Goal: Task Accomplishment & Management: Use online tool/utility

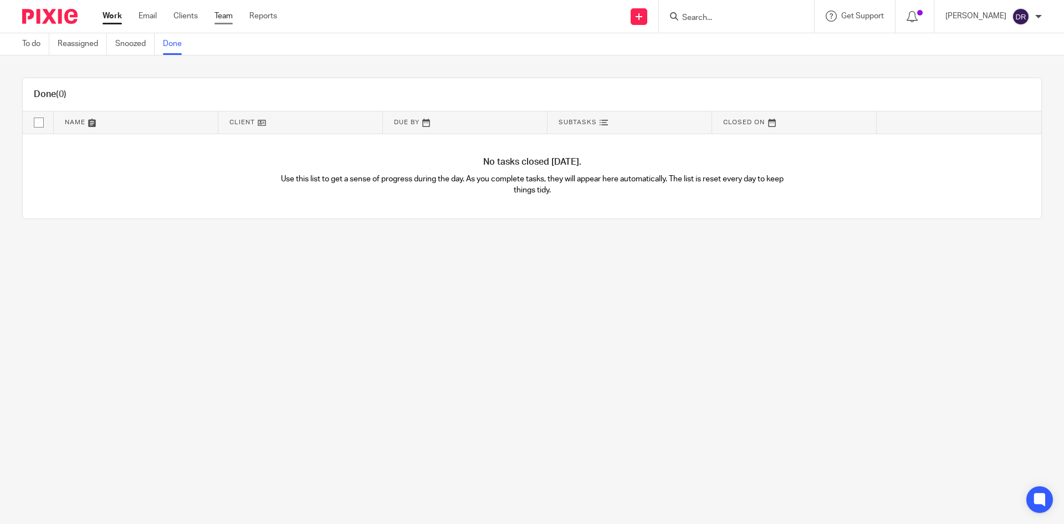
click at [213, 14] on ul "Work Email Clients Team Reports" at bounding box center [197, 16] width 191 height 11
click at [219, 14] on link "Team" at bounding box center [223, 16] width 18 height 11
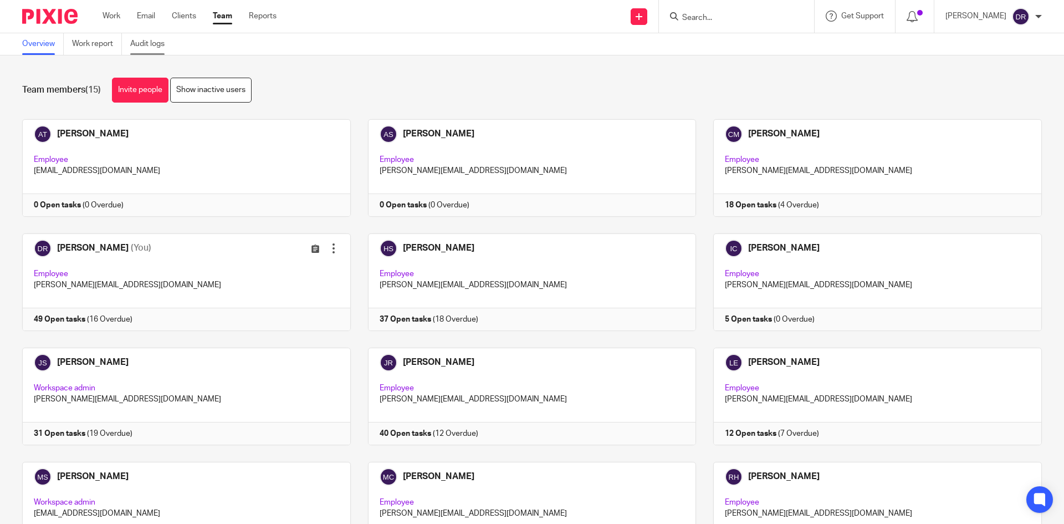
click at [141, 47] on link "Audit logs" at bounding box center [151, 44] width 43 height 22
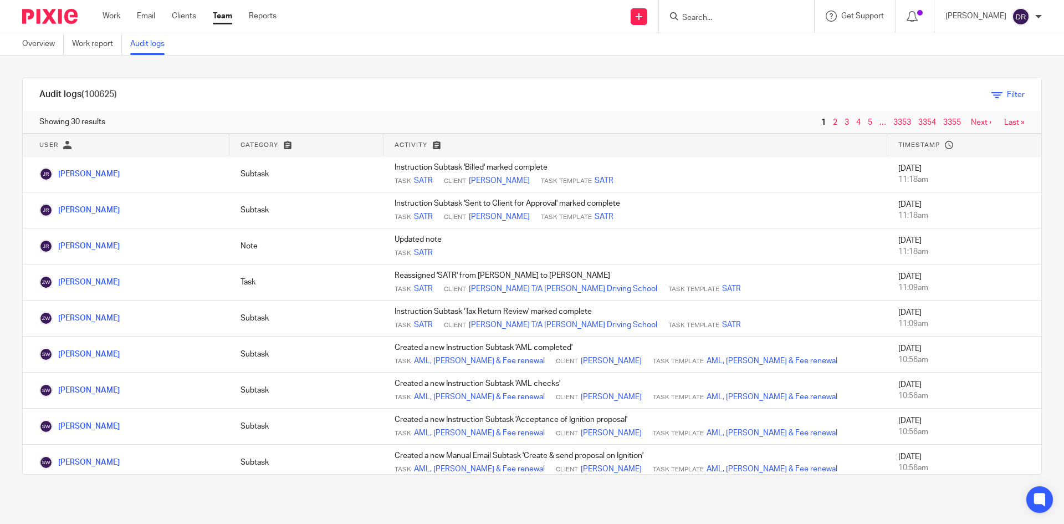
click at [991, 96] on icon at bounding box center [996, 94] width 11 height 11
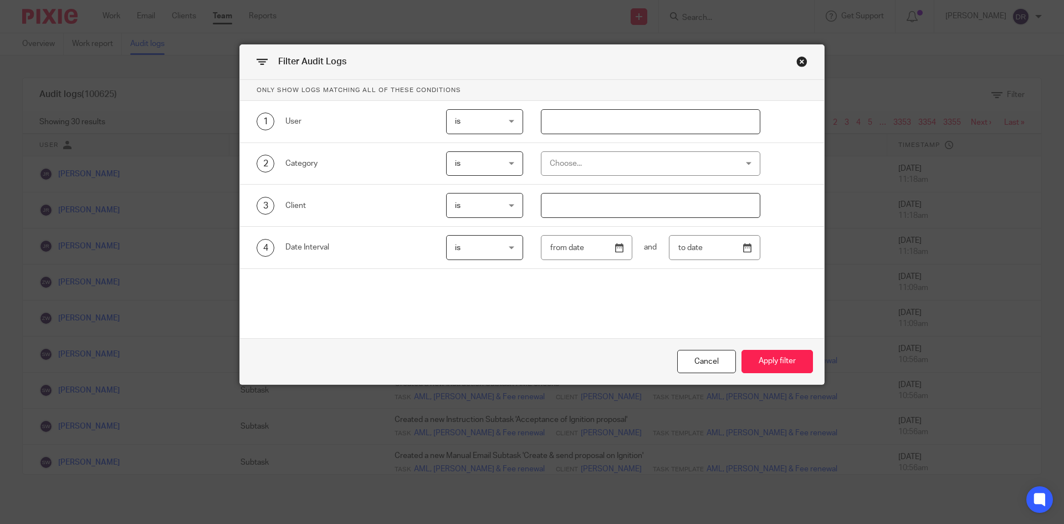
click at [582, 121] on input "text" at bounding box center [650, 121] width 219 height 25
type input "d"
type input "[PERSON_NAME]"
click at [766, 358] on button "Apply filter" at bounding box center [776, 362] width 71 height 24
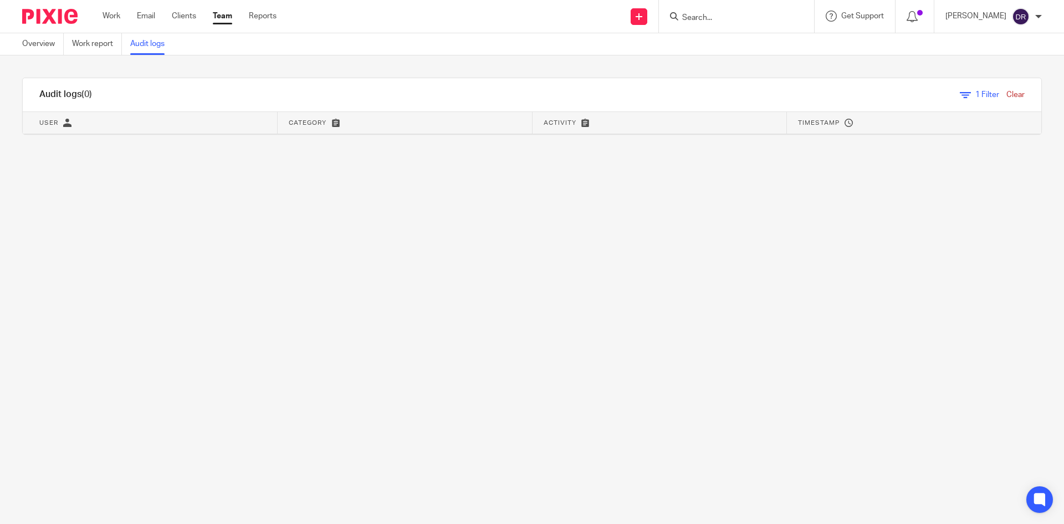
click at [975, 94] on span "1 Filter" at bounding box center [987, 95] width 24 height 8
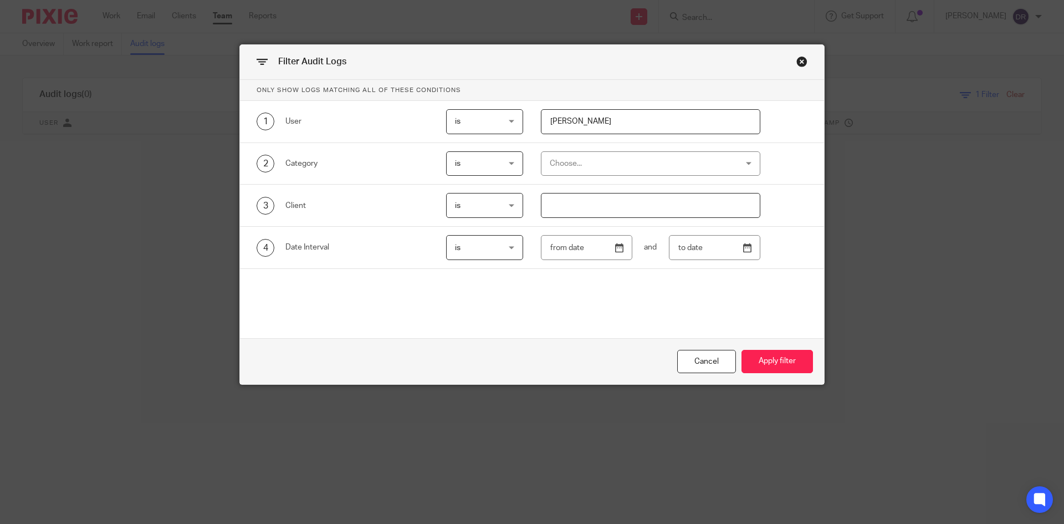
click at [591, 127] on input "[PERSON_NAME]" at bounding box center [650, 121] width 219 height 25
click at [500, 125] on span "is" at bounding box center [482, 121] width 54 height 23
click at [491, 143] on li "is" at bounding box center [480, 145] width 76 height 23
click at [637, 112] on input "[PERSON_NAME]" at bounding box center [650, 121] width 219 height 25
drag, startPoint x: 609, startPoint y: 120, endPoint x: 504, endPoint y: 121, distance: 105.3
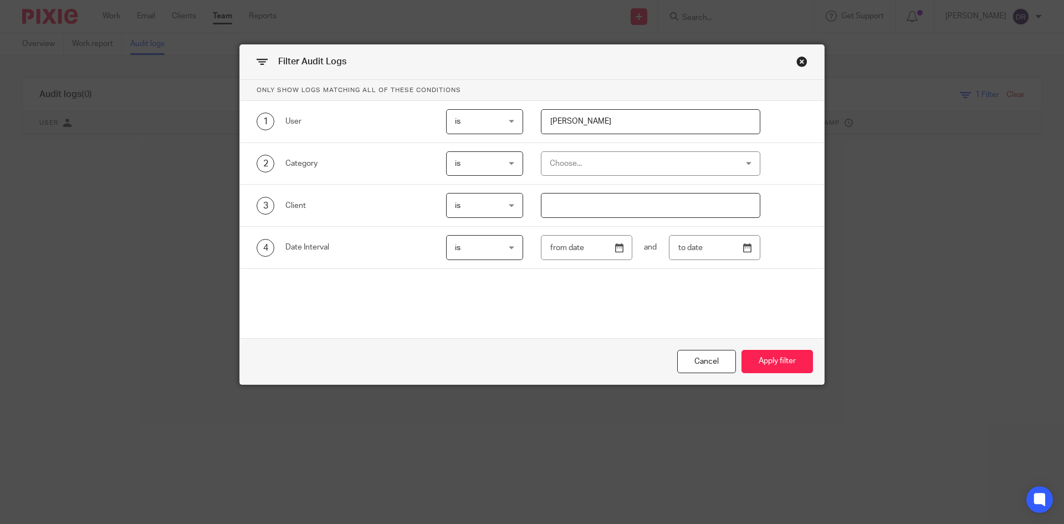
click at [504, 121] on div "1 User is is is is not is Dylan Richards" at bounding box center [523, 121] width 568 height 25
click at [694, 351] on div "Cancel" at bounding box center [706, 362] width 59 height 24
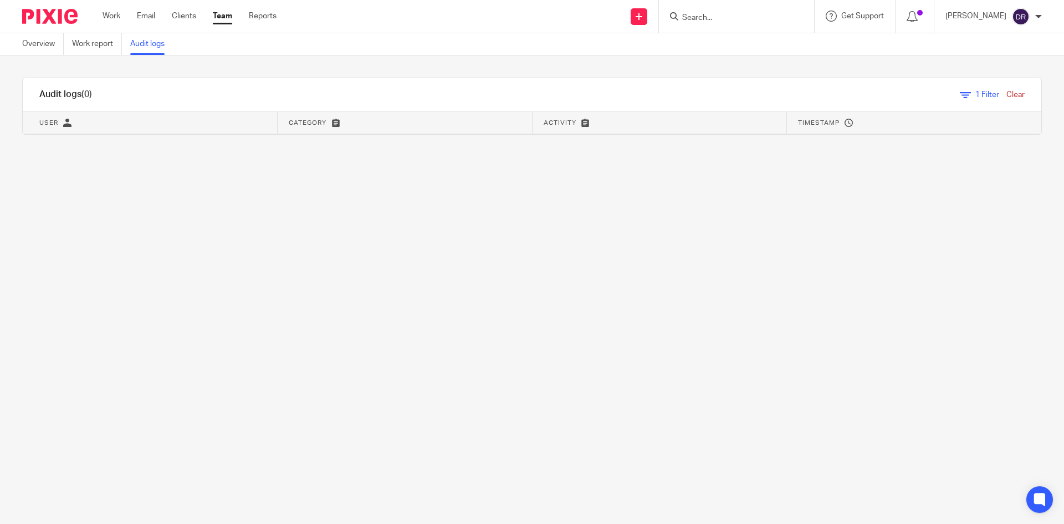
click at [132, 40] on link "Audit logs" at bounding box center [151, 44] width 43 height 22
click at [166, 46] on link "Audit logs" at bounding box center [151, 44] width 43 height 22
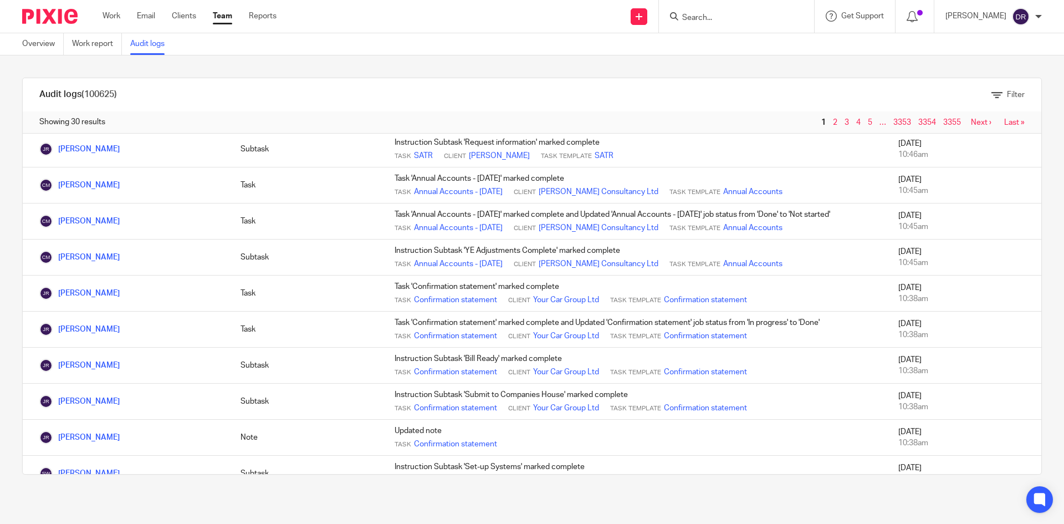
scroll to position [773, 0]
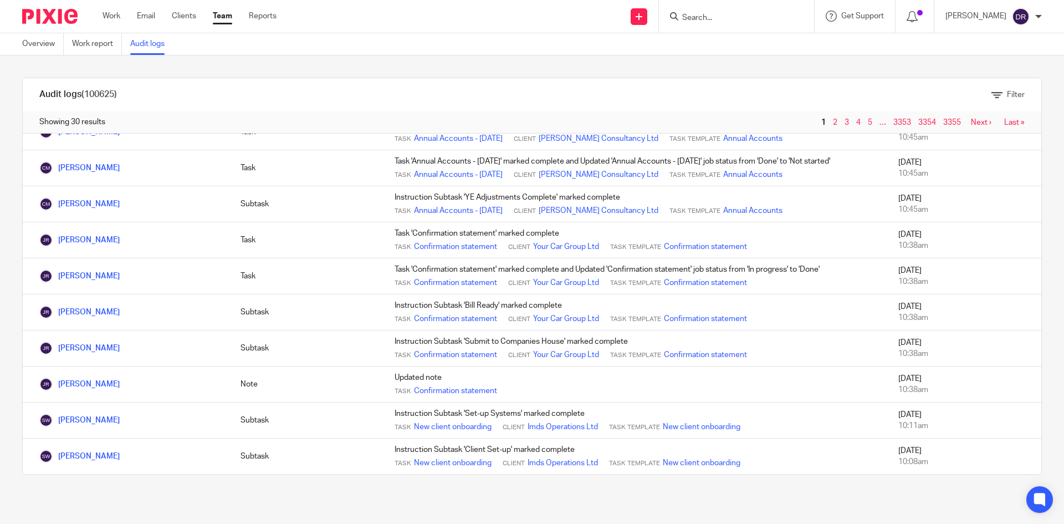
click at [833, 120] on link "2" at bounding box center [835, 123] width 4 height 8
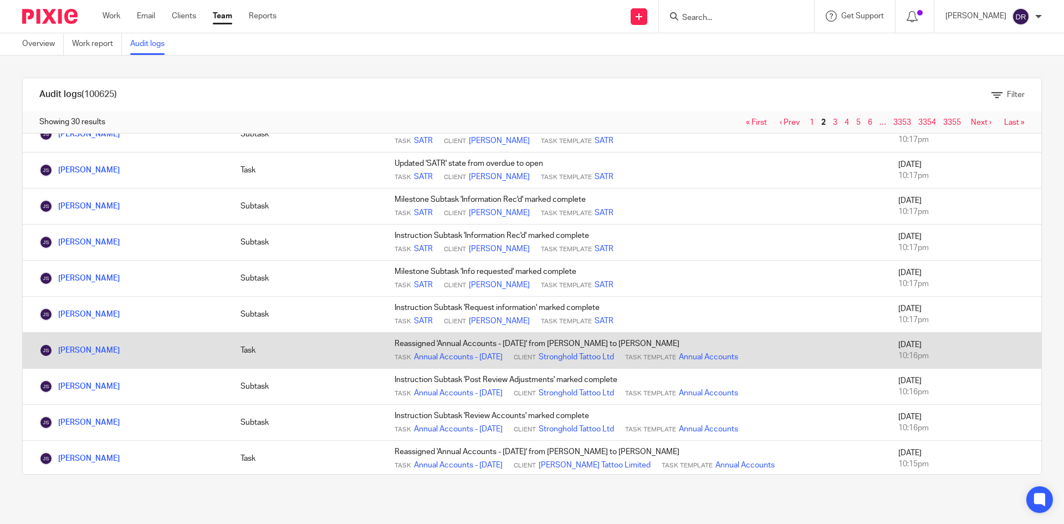
scroll to position [762, 0]
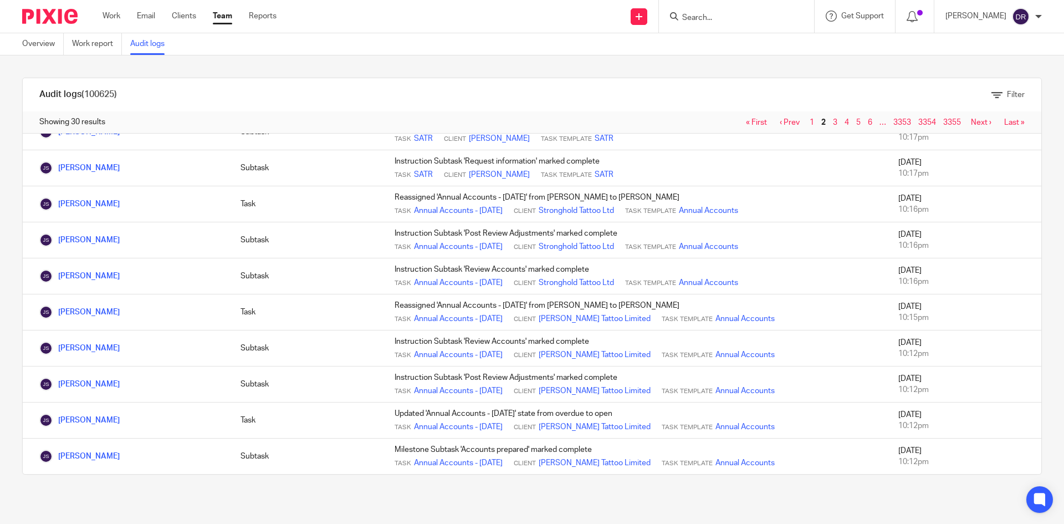
click at [830, 122] on span "3" at bounding box center [836, 122] width 12 height 13
click at [59, 16] on img at bounding box center [49, 16] width 55 height 15
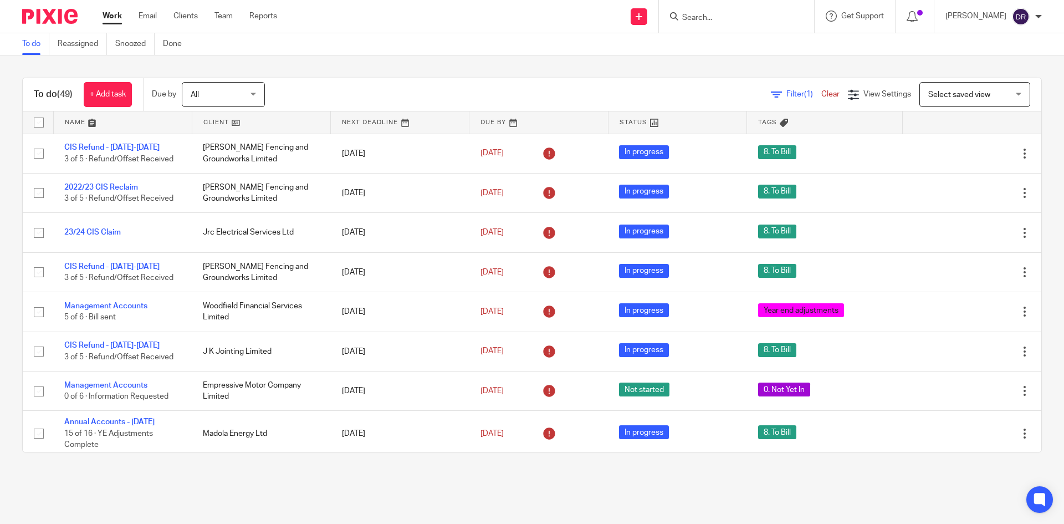
click at [964, 97] on span "Select saved view" at bounding box center [959, 95] width 62 height 8
click at [643, 66] on div "To do (49) + Add task Due by All All Today Tomorrow This week Next week This mo…" at bounding box center [532, 264] width 1064 height 419
click at [223, 17] on link "Team" at bounding box center [223, 16] width 18 height 11
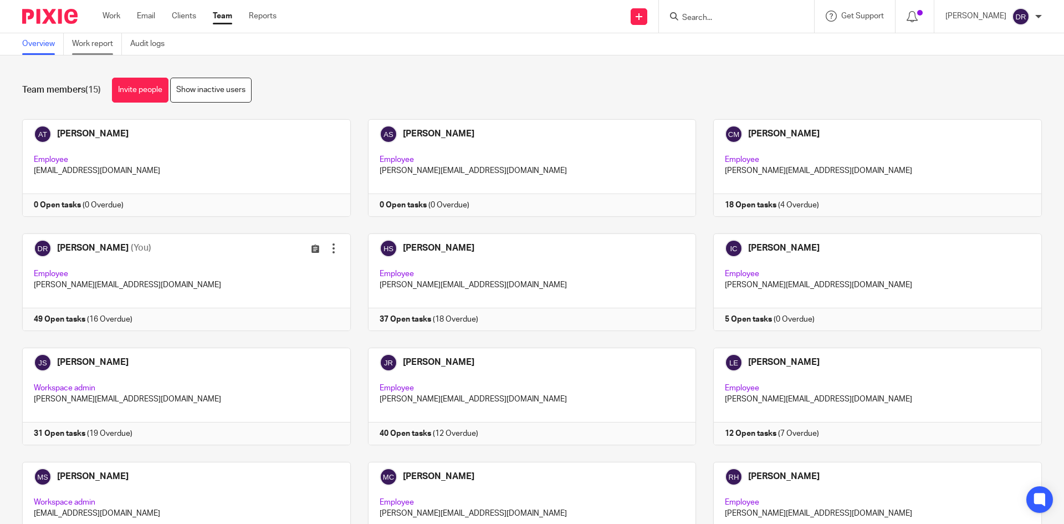
click at [103, 37] on link "Work report" at bounding box center [97, 44] width 50 height 22
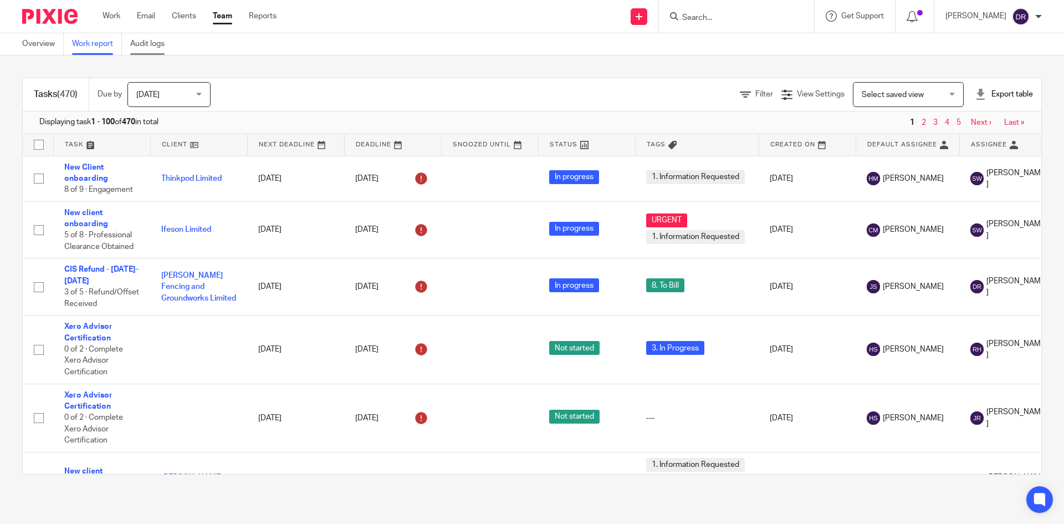
click at [148, 47] on link "Audit logs" at bounding box center [151, 44] width 43 height 22
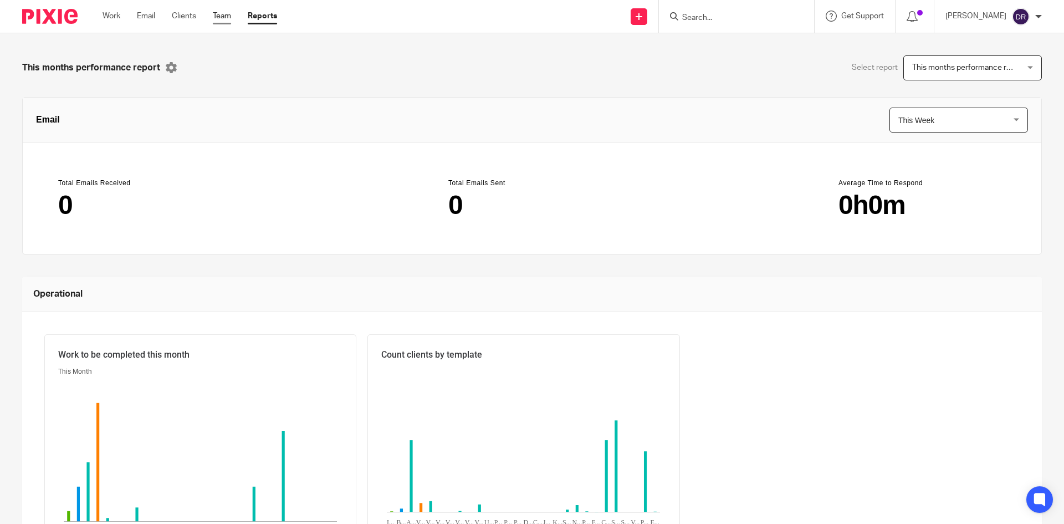
click at [217, 14] on link "Team" at bounding box center [222, 16] width 18 height 11
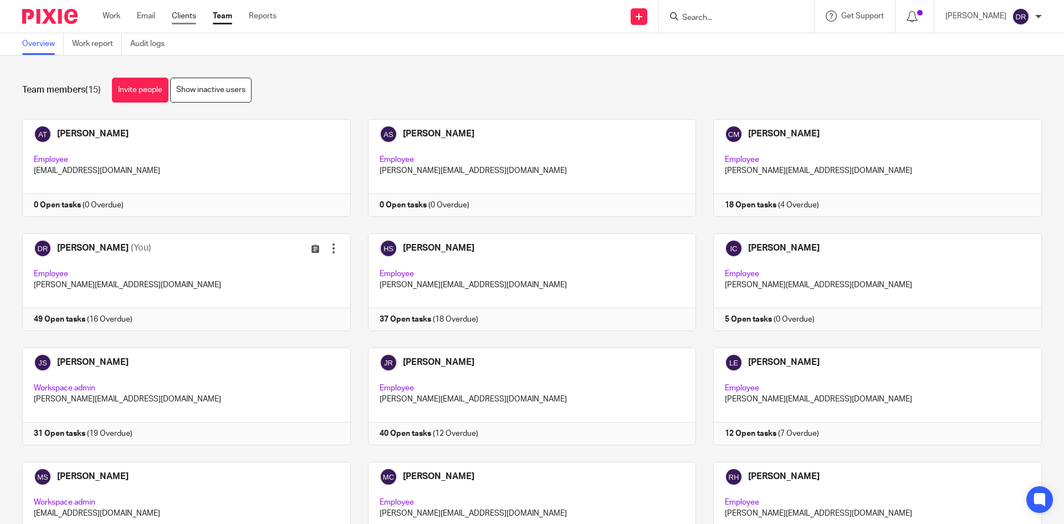
click at [187, 14] on link "Clients" at bounding box center [184, 16] width 24 height 11
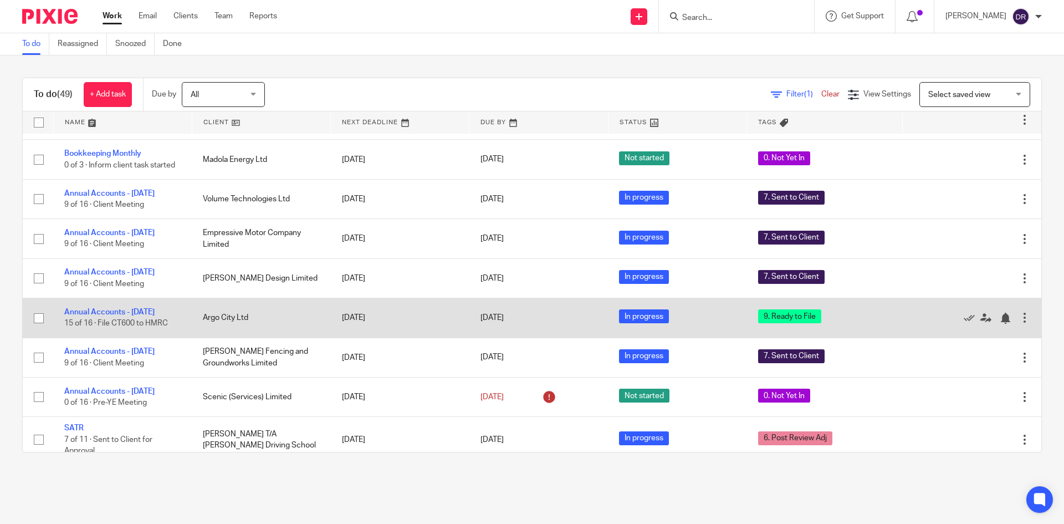
scroll to position [388, 0]
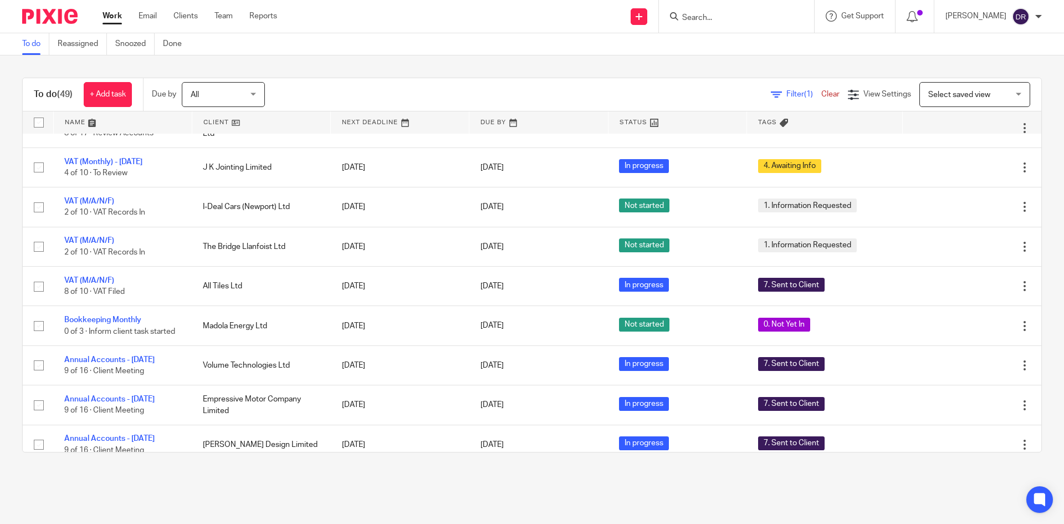
click at [253, 91] on div "All All" at bounding box center [223, 94] width 83 height 25
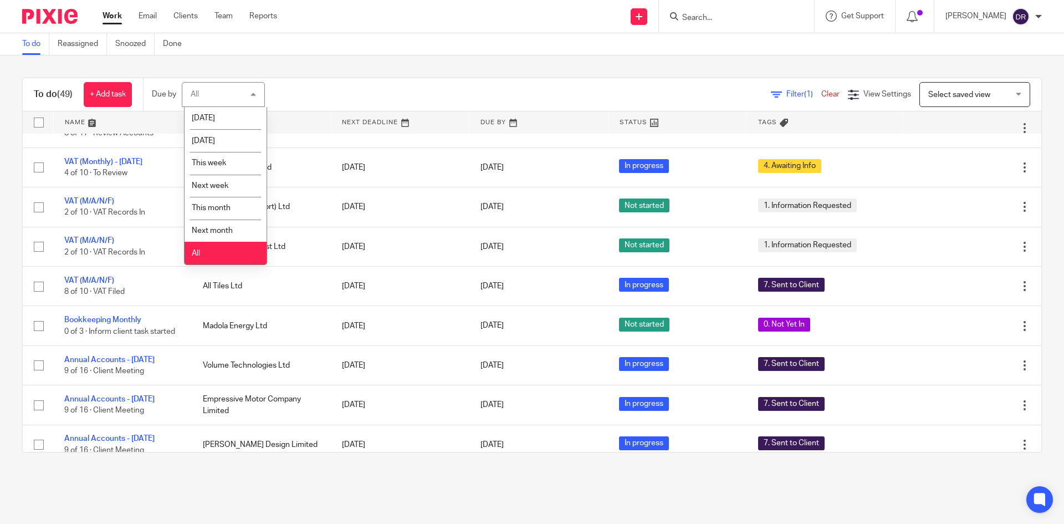
click at [340, 68] on div "To do (49) + Add task Due by All All [DATE] [DATE] This week Next week This mon…" at bounding box center [532, 264] width 1064 height 419
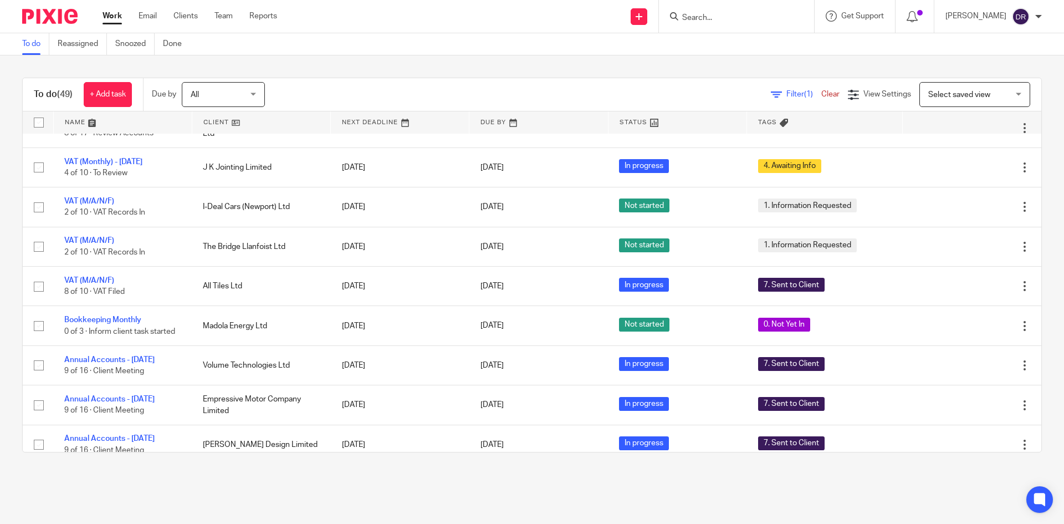
click at [972, 98] on span "Select saved view" at bounding box center [959, 95] width 62 height 8
drag, startPoint x: 757, startPoint y: 63, endPoint x: 764, endPoint y: 72, distance: 11.1
click at [762, 69] on div "To do (49) + Add task Due by All All Today Tomorrow This week Next week This mo…" at bounding box center [532, 264] width 1064 height 419
click at [863, 95] on span "View Settings" at bounding box center [887, 94] width 48 height 8
click at [764, 59] on div "To do (49) + Add task Due by All All Today Tomorrow This week Next week This mo…" at bounding box center [532, 264] width 1064 height 419
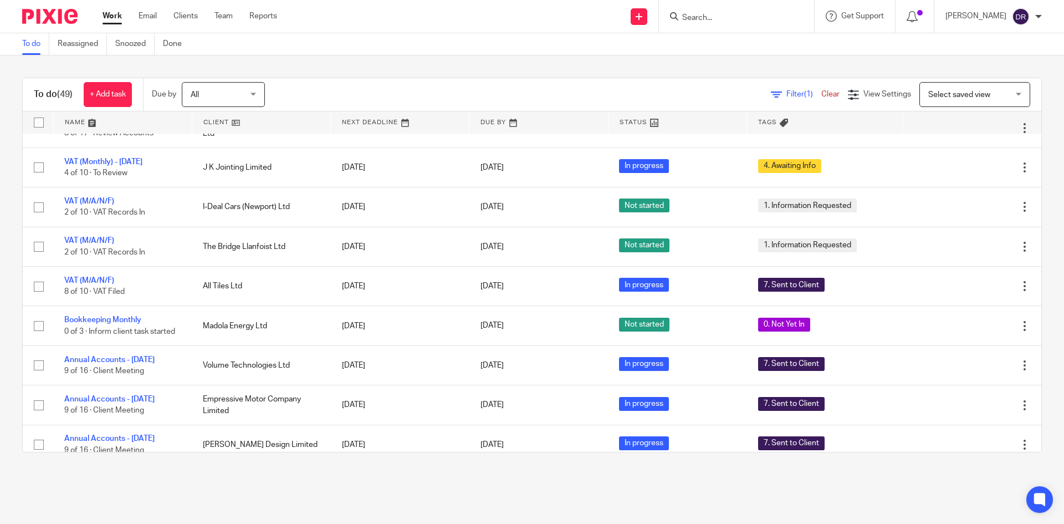
click at [706, 16] on input "Search" at bounding box center [731, 18] width 100 height 10
type input "ouch"
click at [751, 55] on div "Ouch PotatoYork Ltd" at bounding box center [747, 43] width 155 height 34
click at [756, 45] on link at bounding box center [747, 43] width 137 height 17
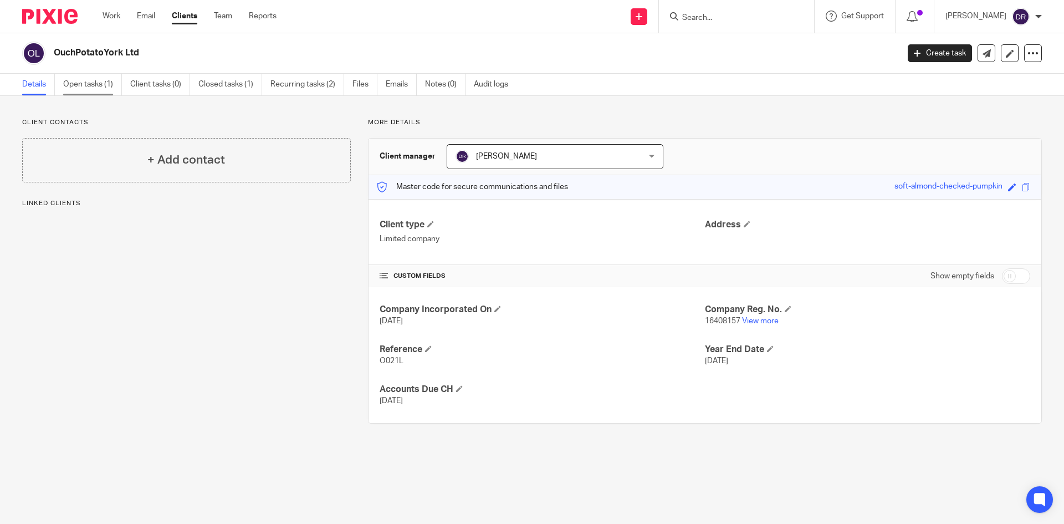
click at [93, 80] on link "Open tasks (1)" at bounding box center [92, 85] width 59 height 22
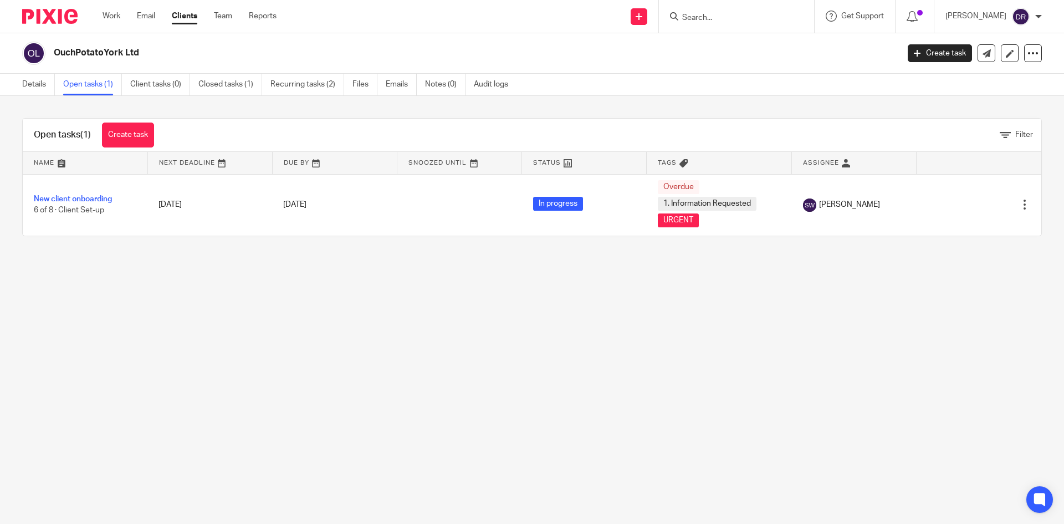
click at [710, 4] on div at bounding box center [736, 16] width 155 height 33
click at [711, 16] on input "Search" at bounding box center [731, 18] width 100 height 10
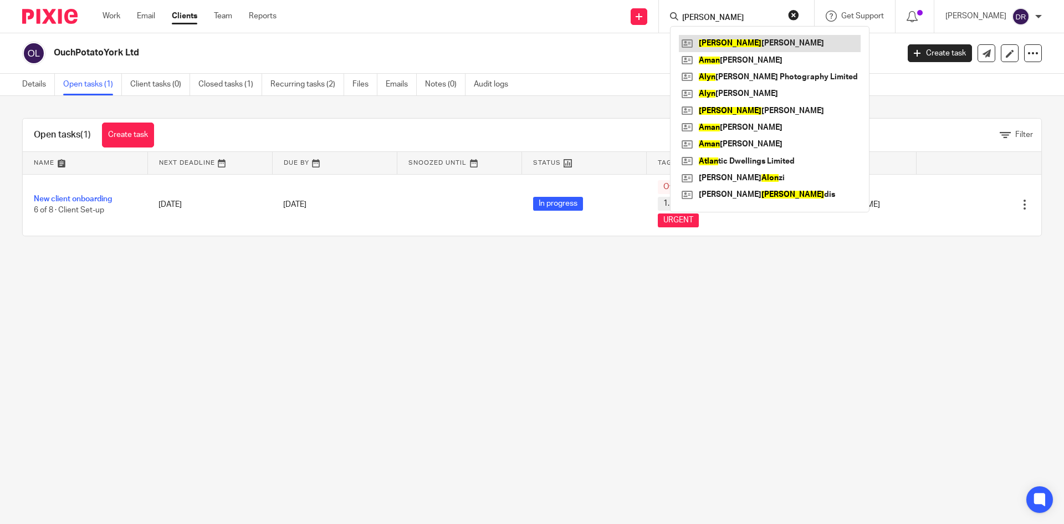
type input "alan"
click at [725, 42] on link at bounding box center [770, 43] width 182 height 17
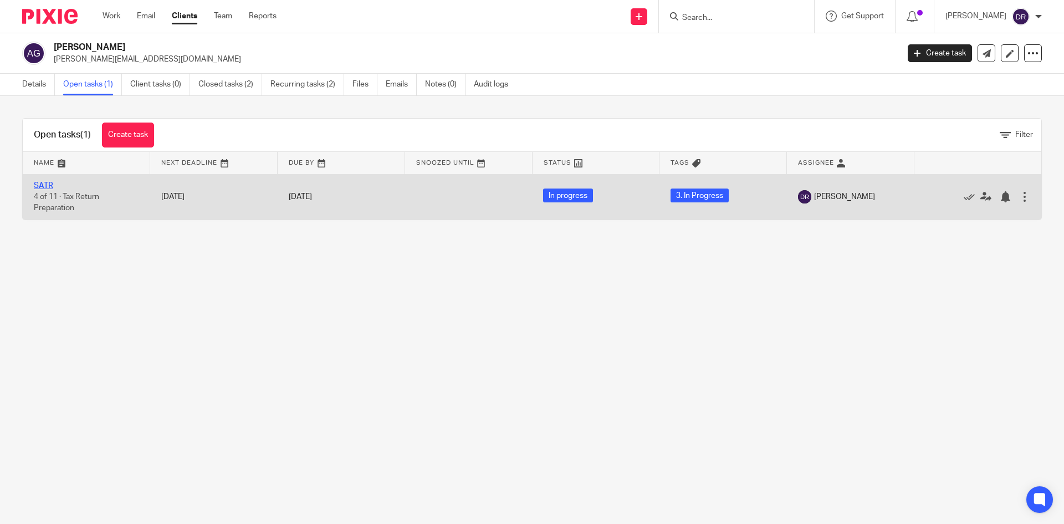
click at [51, 185] on link "SATR" at bounding box center [43, 186] width 19 height 8
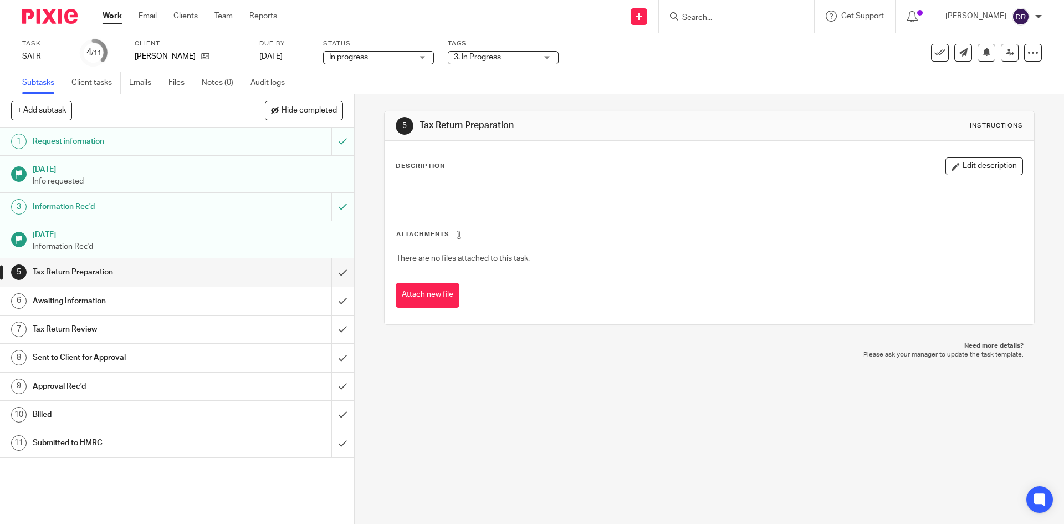
click at [520, 57] on span "3. In Progress" at bounding box center [495, 58] width 83 height 12
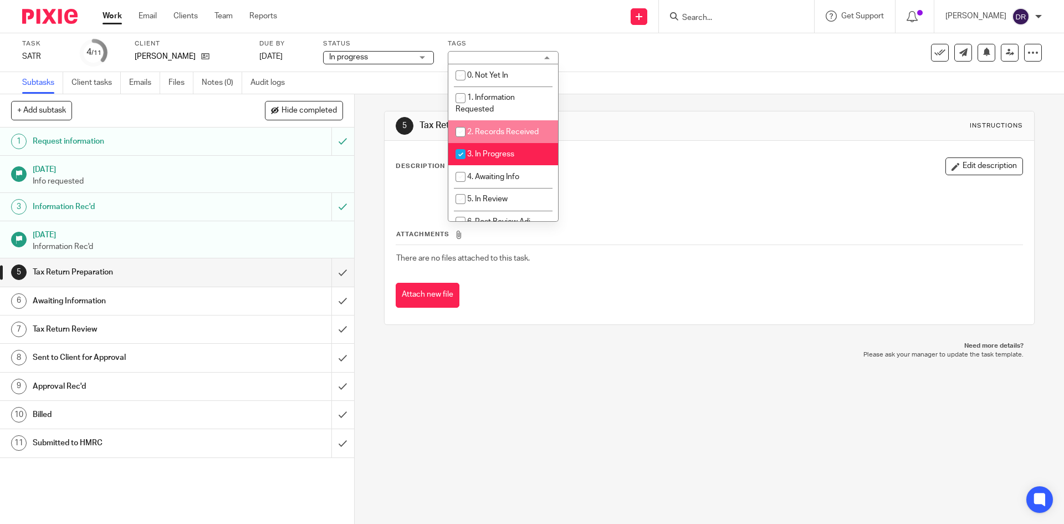
scroll to position [55, 0]
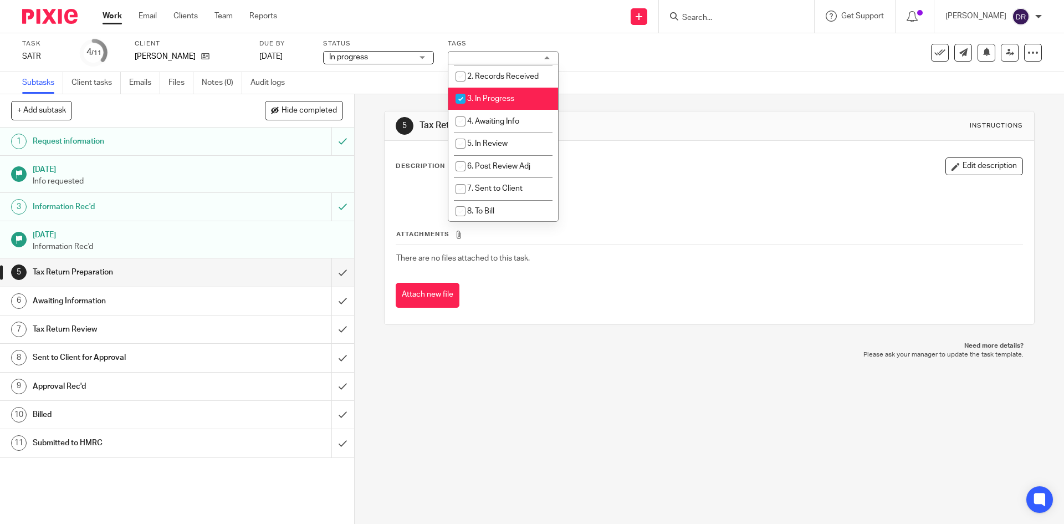
click at [506, 108] on li "3. In Progress" at bounding box center [503, 99] width 110 height 23
checkbox input "false"
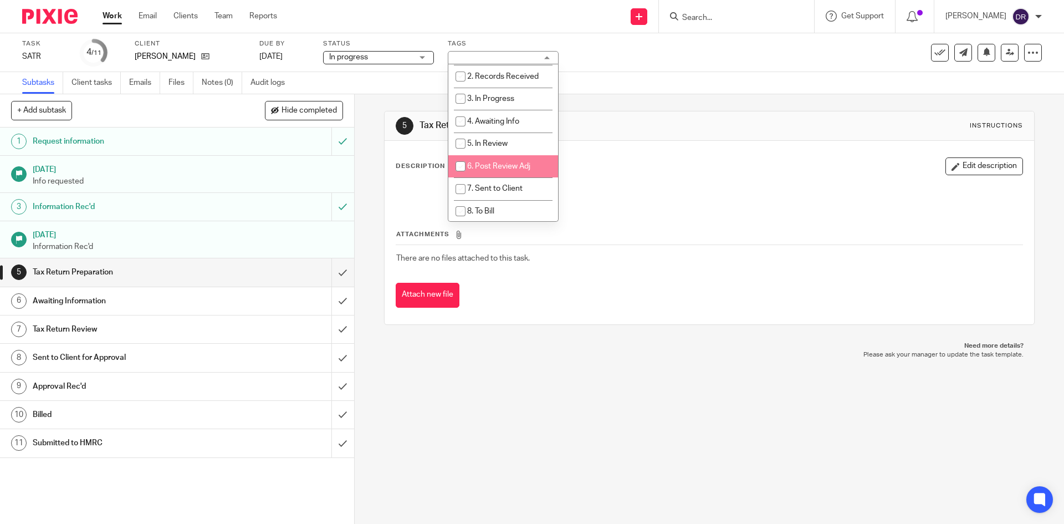
click at [519, 163] on span "6. Post Review Adj" at bounding box center [498, 166] width 63 height 8
checkbox input "true"
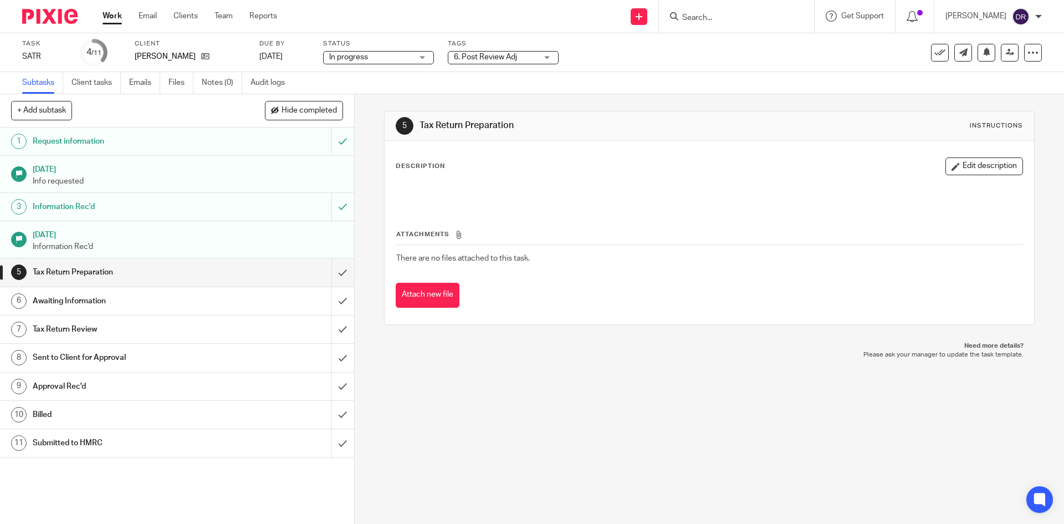
click at [592, 415] on div "5 Tax Return Preparation Instructions Description Edit description Attachments …" at bounding box center [709, 308] width 709 height 429
click at [484, 55] on span "6. Post Review Adj" at bounding box center [485, 57] width 63 height 8
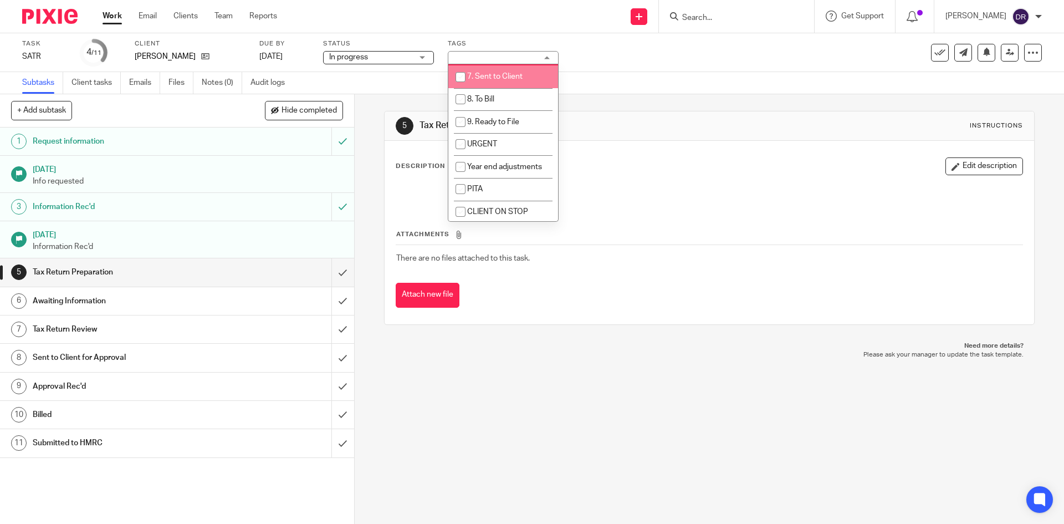
scroll to position [191, 0]
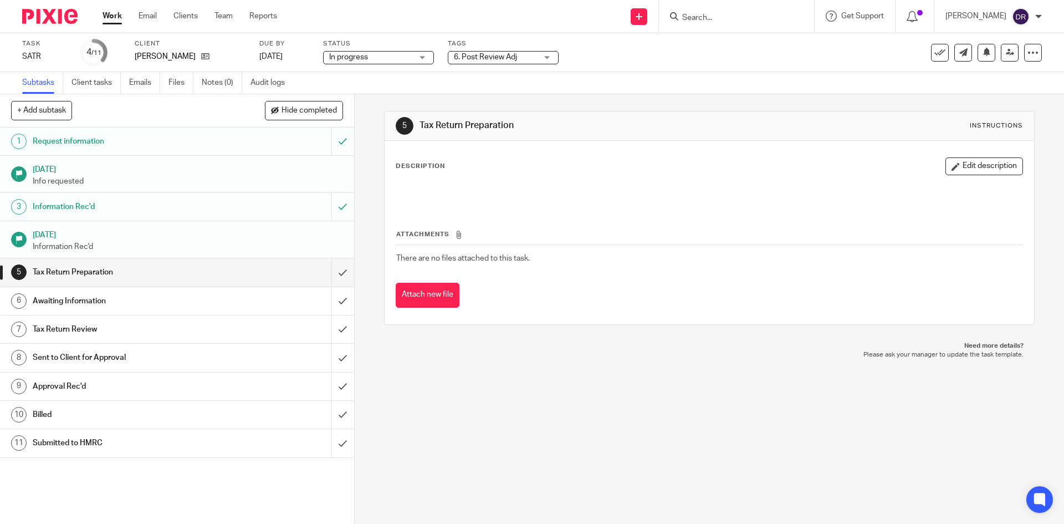
click at [526, 428] on div "5 Tax Return Preparation Instructions Description Edit description Attachments …" at bounding box center [709, 308] width 709 height 429
click at [1001, 56] on link at bounding box center [1010, 53] width 18 height 18
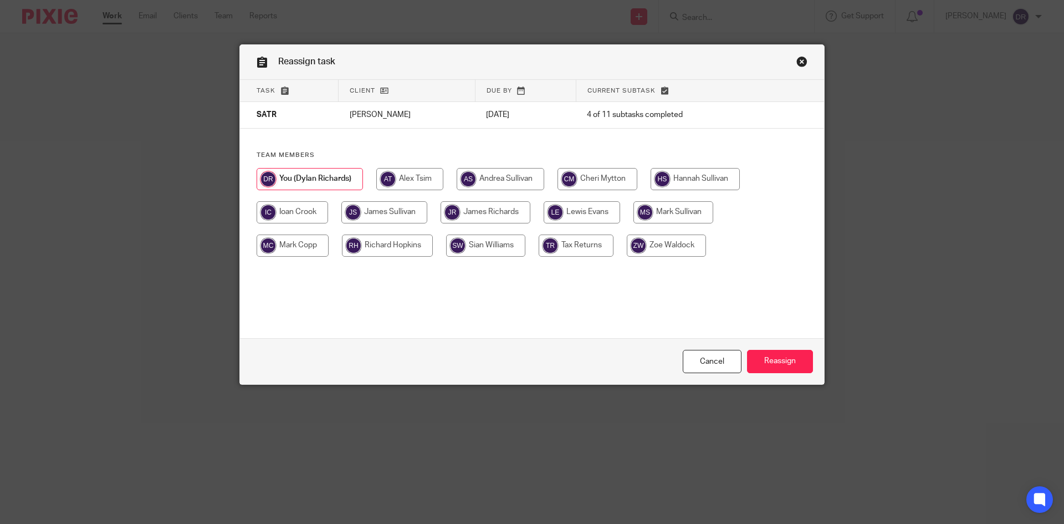
click at [299, 208] on input "radio" at bounding box center [291, 212] width 71 height 22
radio input "true"
click at [776, 356] on input "Reassign" at bounding box center [780, 362] width 66 height 24
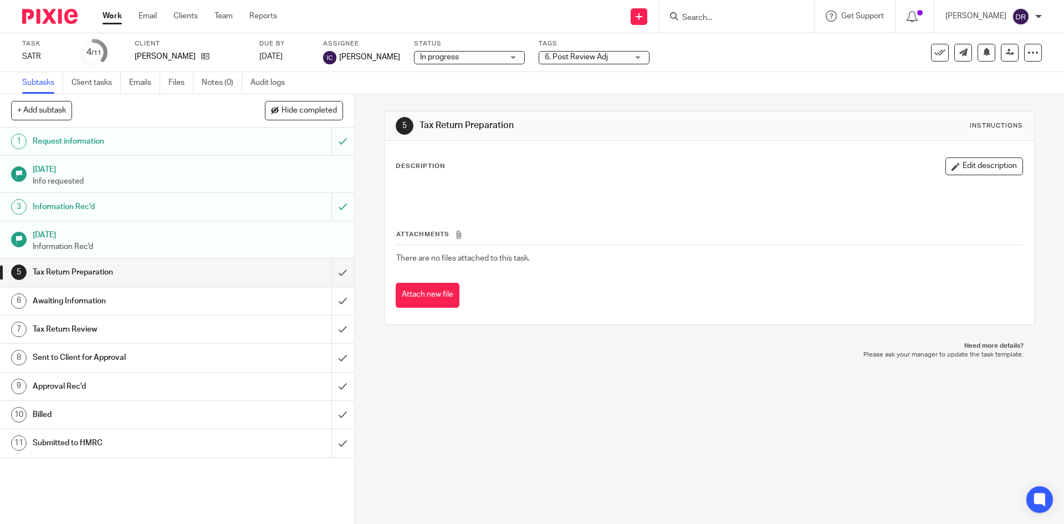
click at [77, 9] on img at bounding box center [49, 16] width 55 height 15
click at [55, 20] on img at bounding box center [49, 16] width 55 height 15
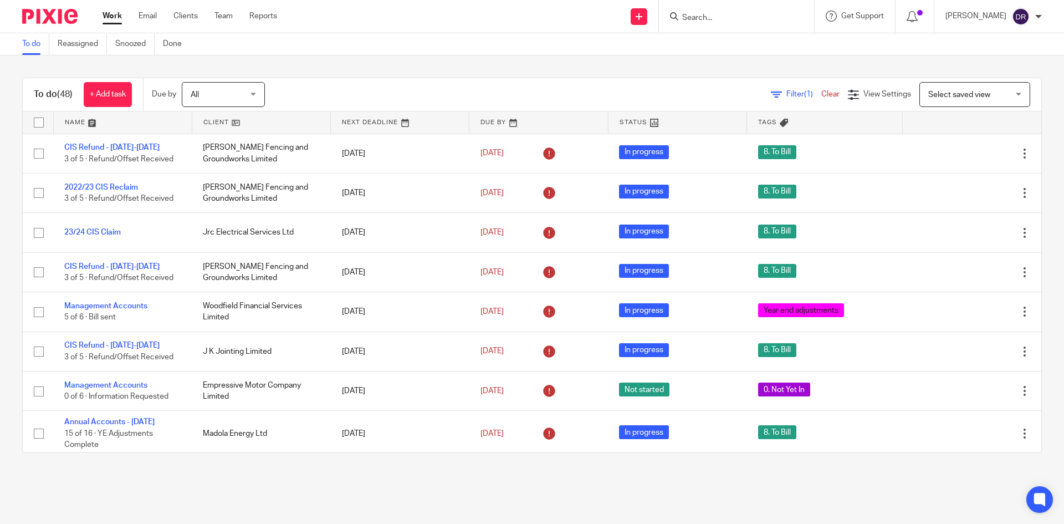
click at [702, 18] on input "Search" at bounding box center [731, 18] width 100 height 10
type input "cryst"
click at [746, 46] on link at bounding box center [779, 43] width 201 height 17
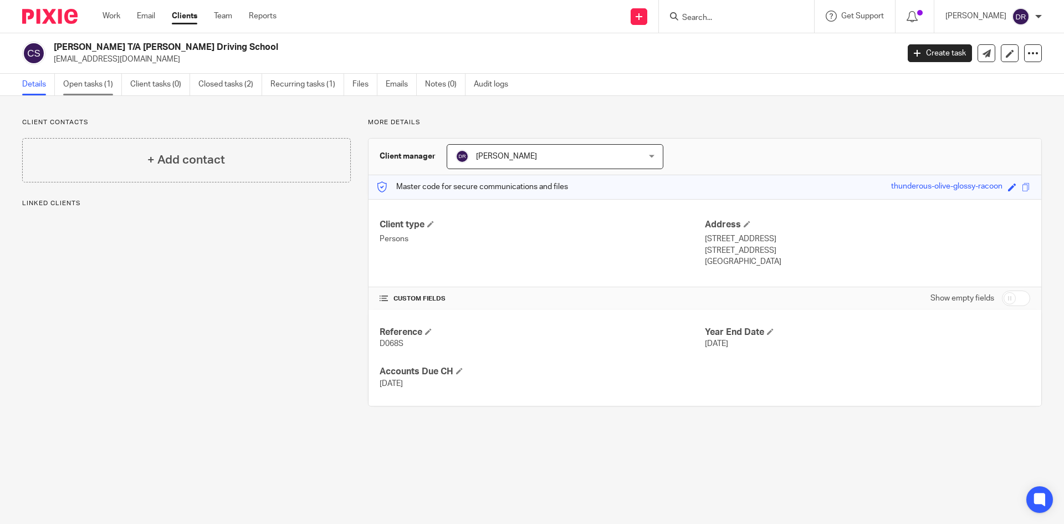
click at [94, 76] on link "Open tasks (1)" at bounding box center [92, 85] width 59 height 22
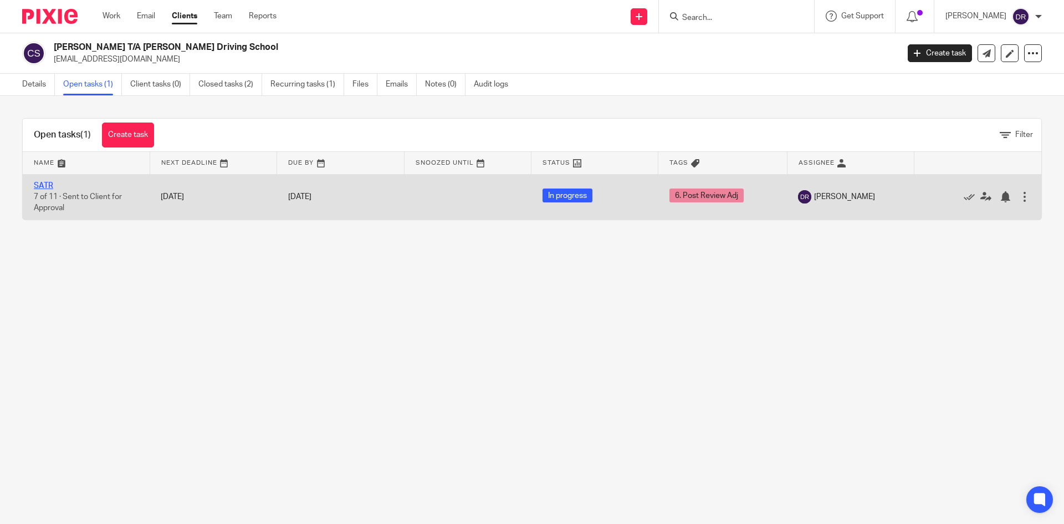
click at [34, 184] on link "SATR" at bounding box center [43, 186] width 19 height 8
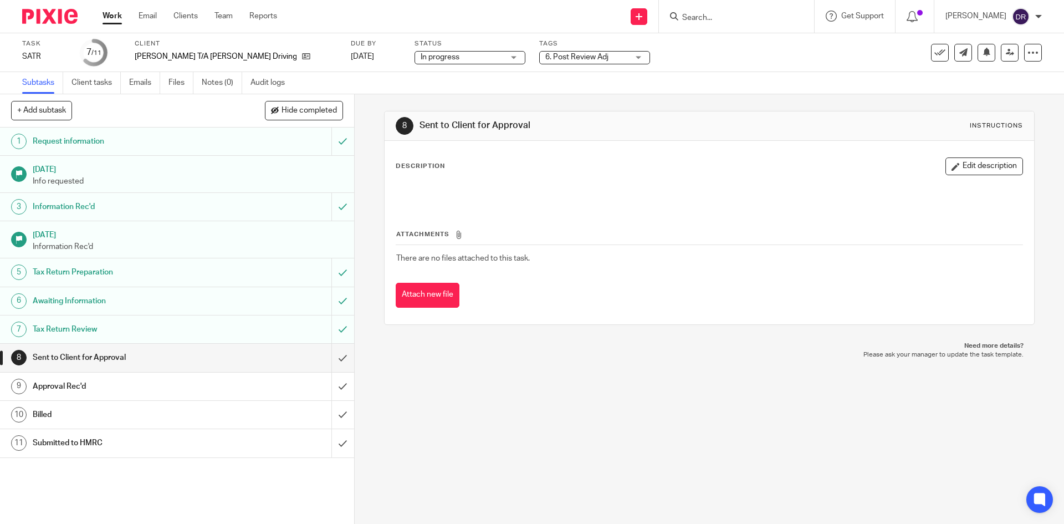
click at [545, 57] on span "6. Post Review Adj" at bounding box center [576, 57] width 63 height 8
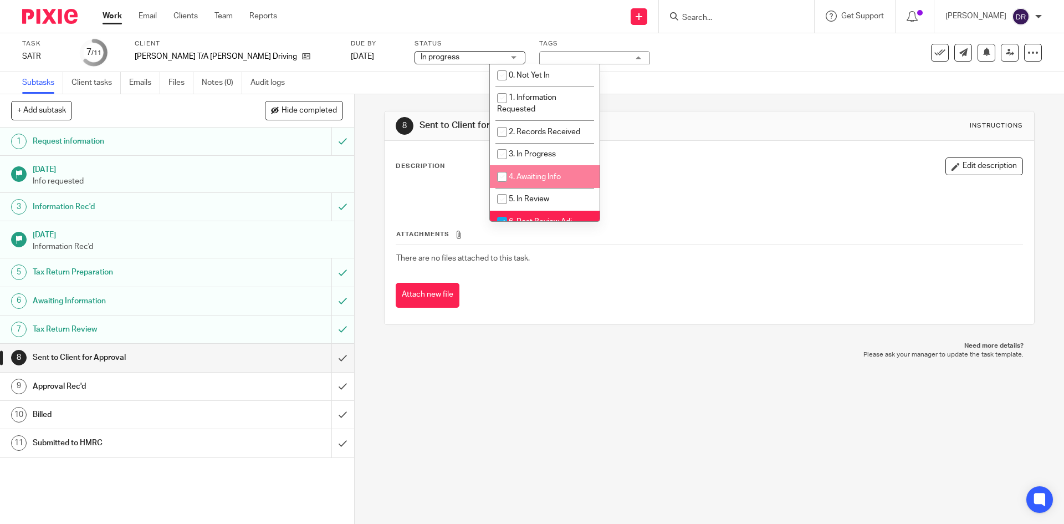
scroll to position [55, 0]
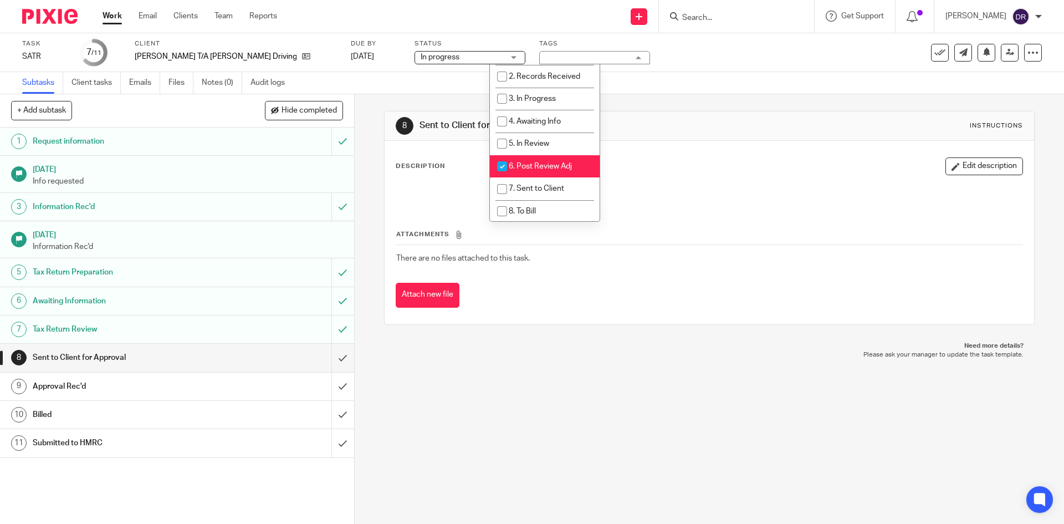
click at [532, 163] on span "6. Post Review Adj" at bounding box center [540, 166] width 63 height 8
checkbox input "false"
click at [535, 190] on span "7. Sent to Client" at bounding box center [536, 188] width 55 height 8
checkbox input "true"
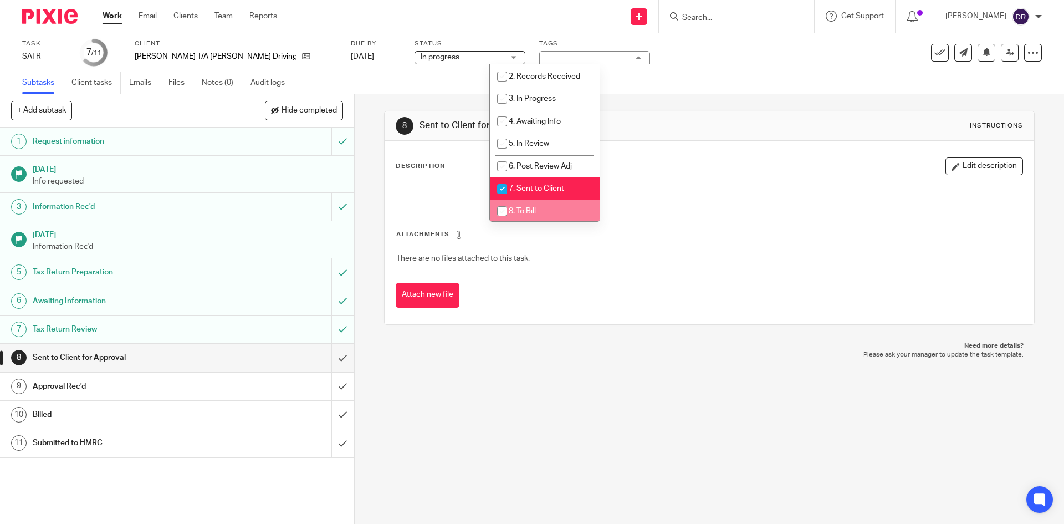
click at [562, 357] on p "Please ask your manager to update the task template." at bounding box center [709, 354] width 628 height 9
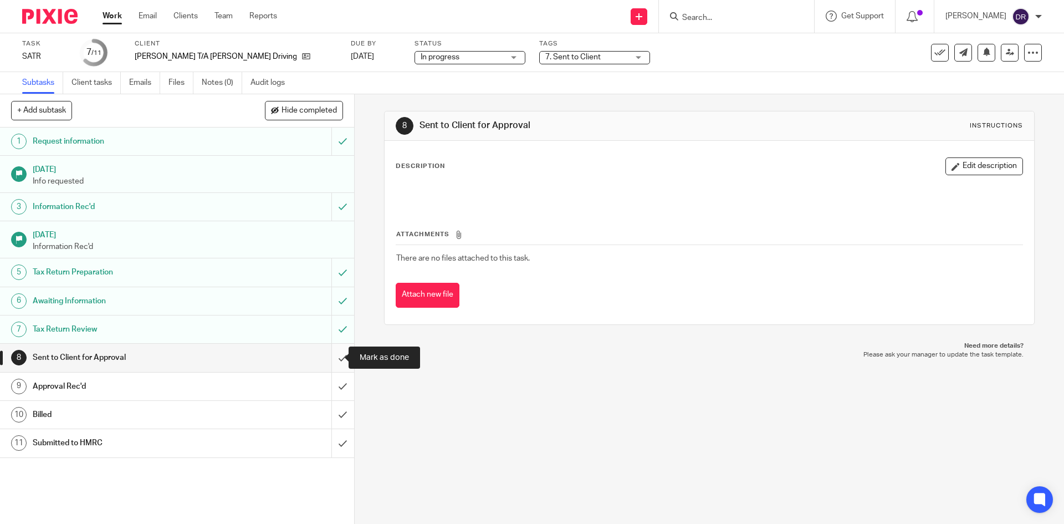
click at [331, 357] on input "submit" at bounding box center [177, 357] width 354 height 28
